Goal: Task Accomplishment & Management: Use online tool/utility

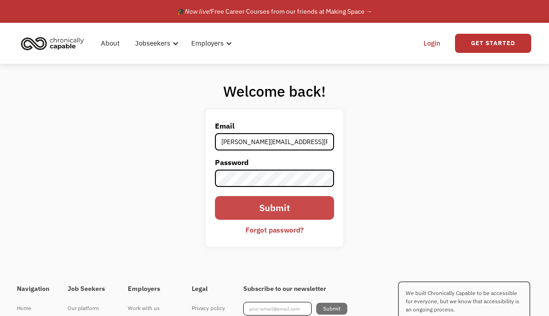
type input "[PERSON_NAME][EMAIL_ADDRESS][PERSON_NAME][DOMAIN_NAME]"
click at [265, 208] on input "Submit" at bounding box center [274, 208] width 119 height 24
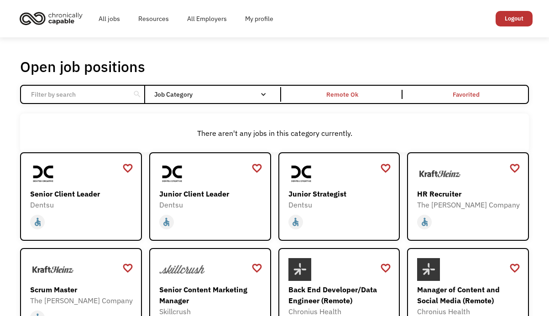
click at [291, 133] on div "There aren't any jobs in this category currently." at bounding box center [274, 133] width 499 height 11
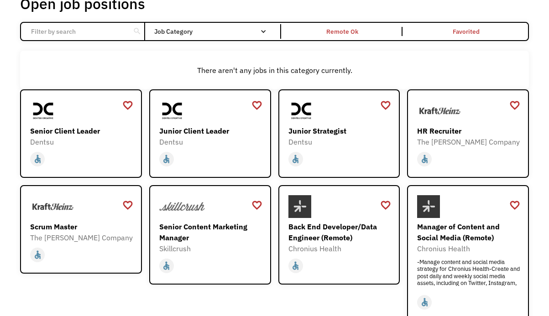
scroll to position [63, 0]
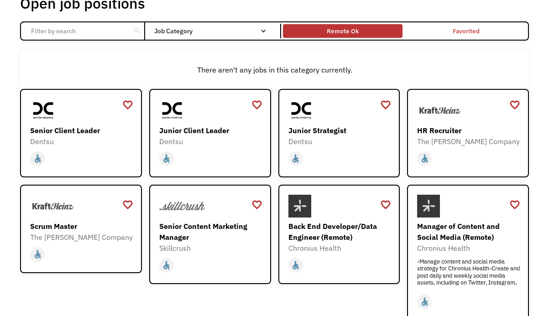
click at [335, 27] on div "Remote Ok" at bounding box center [343, 31] width 32 height 11
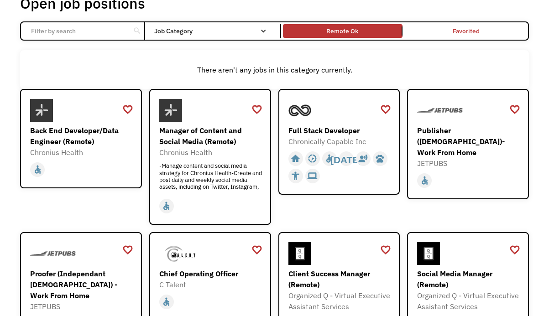
click at [266, 75] on div "There aren't any jobs in this category currently." at bounding box center [274, 69] width 499 height 11
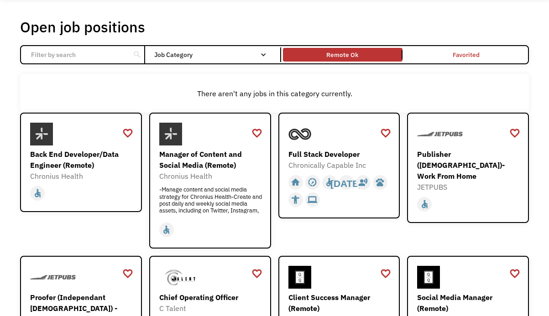
scroll to position [0, 0]
